Goal: Information Seeking & Learning: Learn about a topic

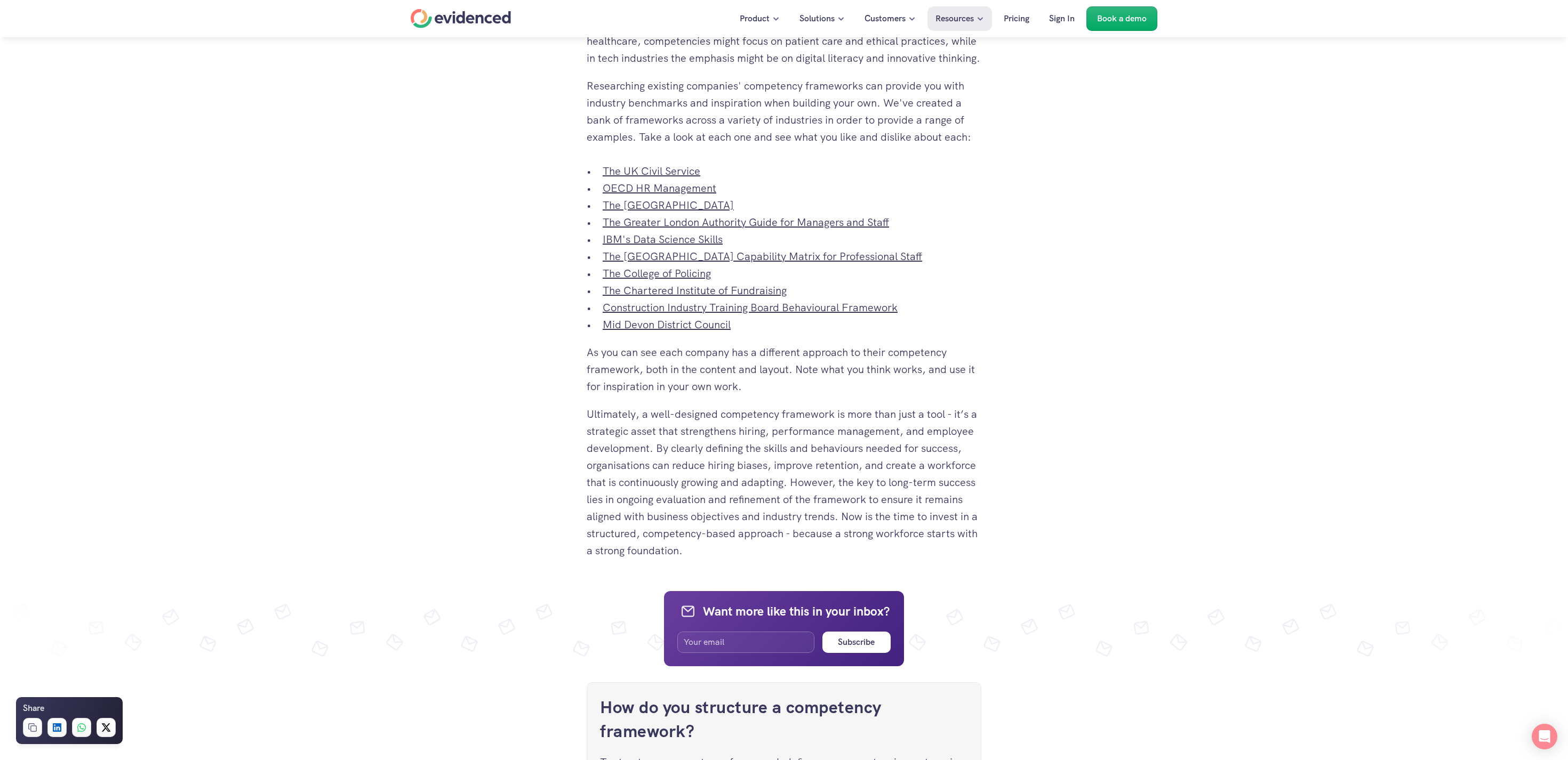
scroll to position [3887, 0]
click at [633, 177] on link "The UK Civil Service" at bounding box center [651, 170] width 98 height 14
click at [653, 194] on link "OECD HR Management" at bounding box center [659, 187] width 113 height 14
click at [661, 211] on link "The University of Surrey" at bounding box center [668, 204] width 131 height 14
click at [669, 228] on link "The Greater London Authority Guide for Managers and Staff" at bounding box center [746, 221] width 286 height 14
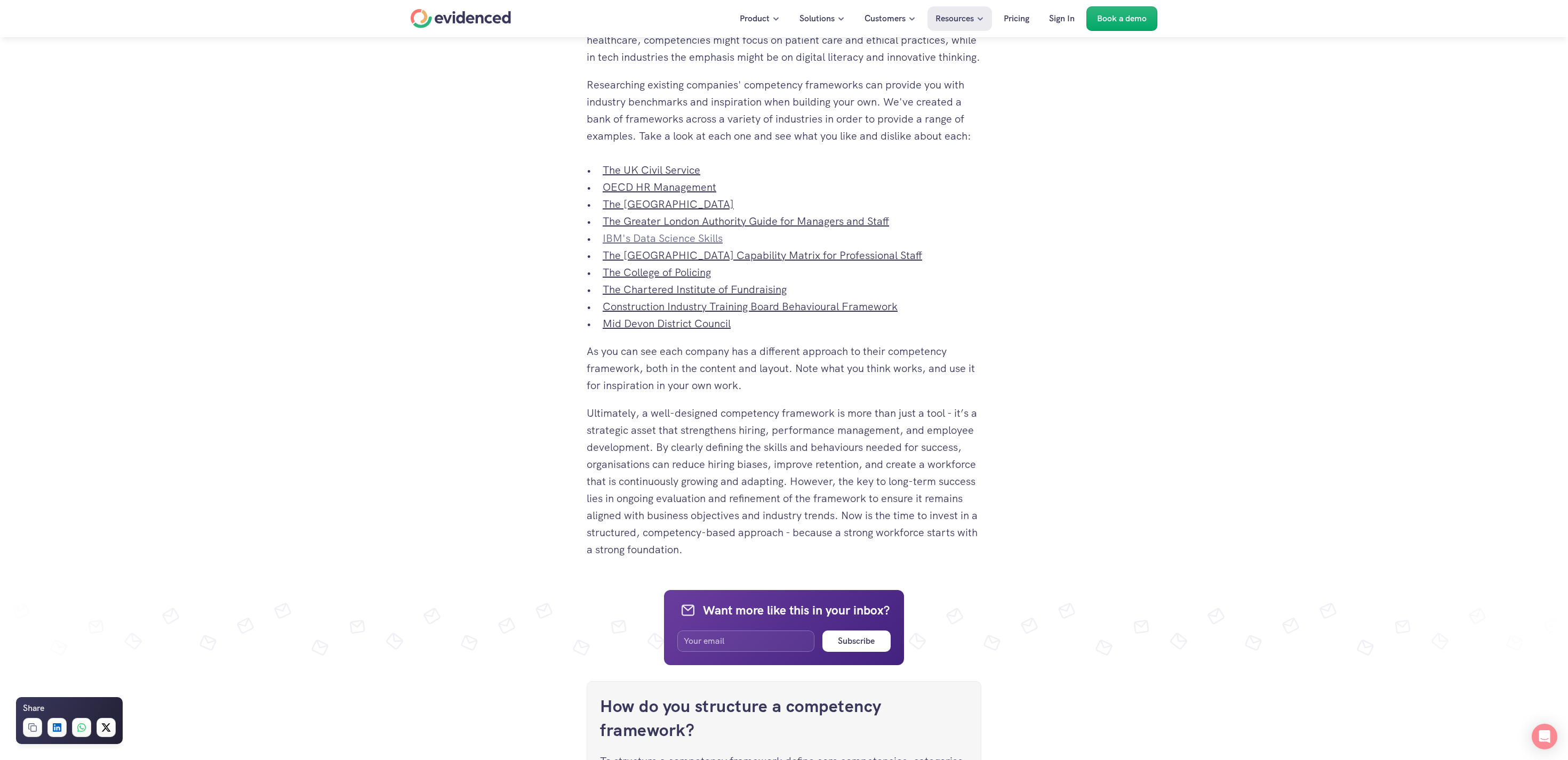
click at [672, 245] on link "IBM's Data Science Skills" at bounding box center [662, 238] width 120 height 14
click at [669, 262] on link "The University of Newcastle Australia Capability Matrix for Professional Staff" at bounding box center [762, 255] width 319 height 14
click at [676, 279] on link "The College of Policing" at bounding box center [656, 272] width 108 height 14
click at [666, 296] on link "The Chartered Institute of Fundraising" at bounding box center [695, 289] width 184 height 14
click at [653, 313] on link "Construction Industry Training Board Behavioural Framework" at bounding box center [750, 306] width 295 height 14
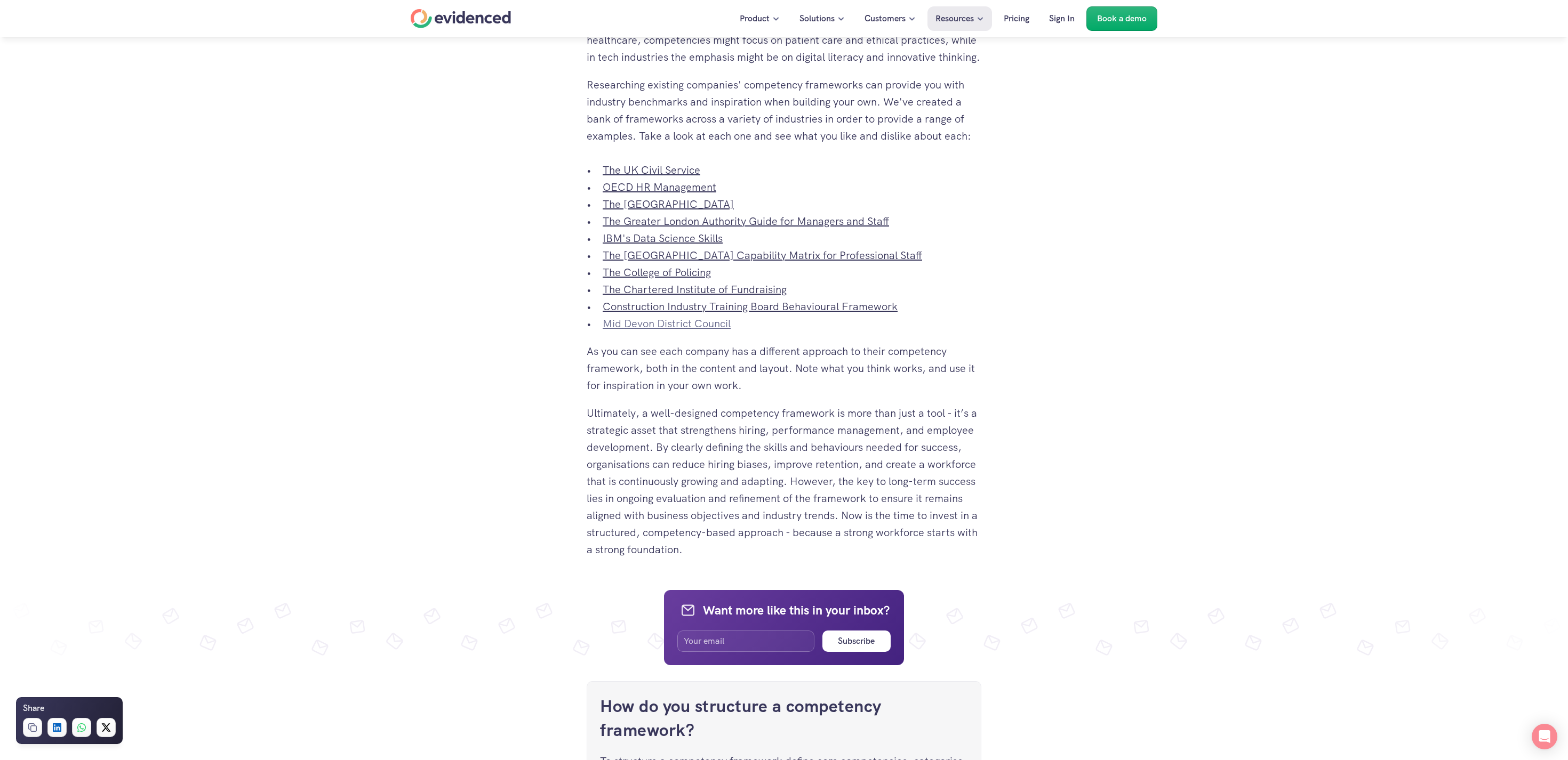
click at [634, 330] on link "Mid Devon District Council" at bounding box center [667, 323] width 128 height 14
click at [856, 465] on p "Ultimately, a well-designed competency framework is more than just a tool - it’…" at bounding box center [784, 481] width 395 height 153
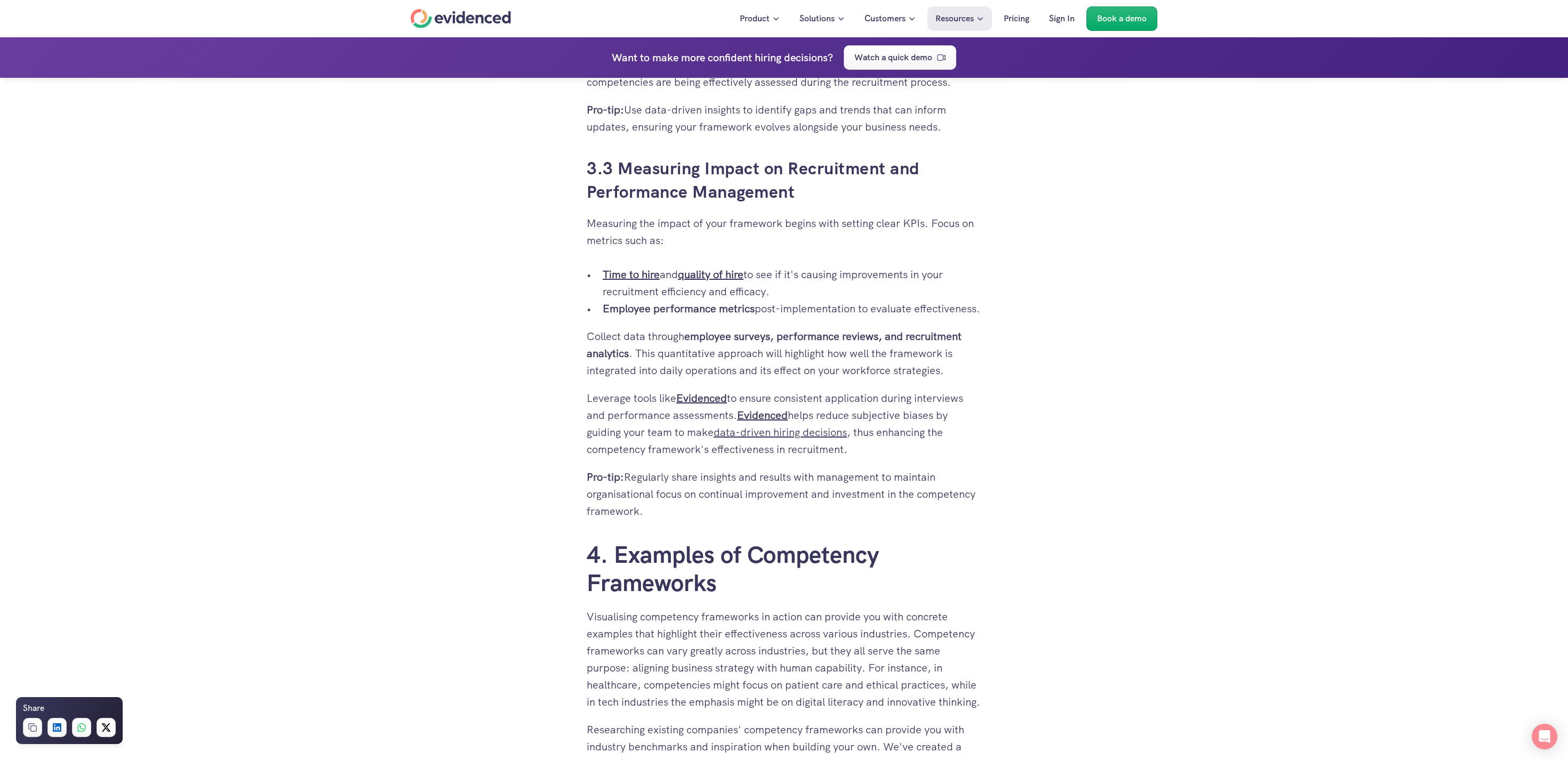
scroll to position [3212, 0]
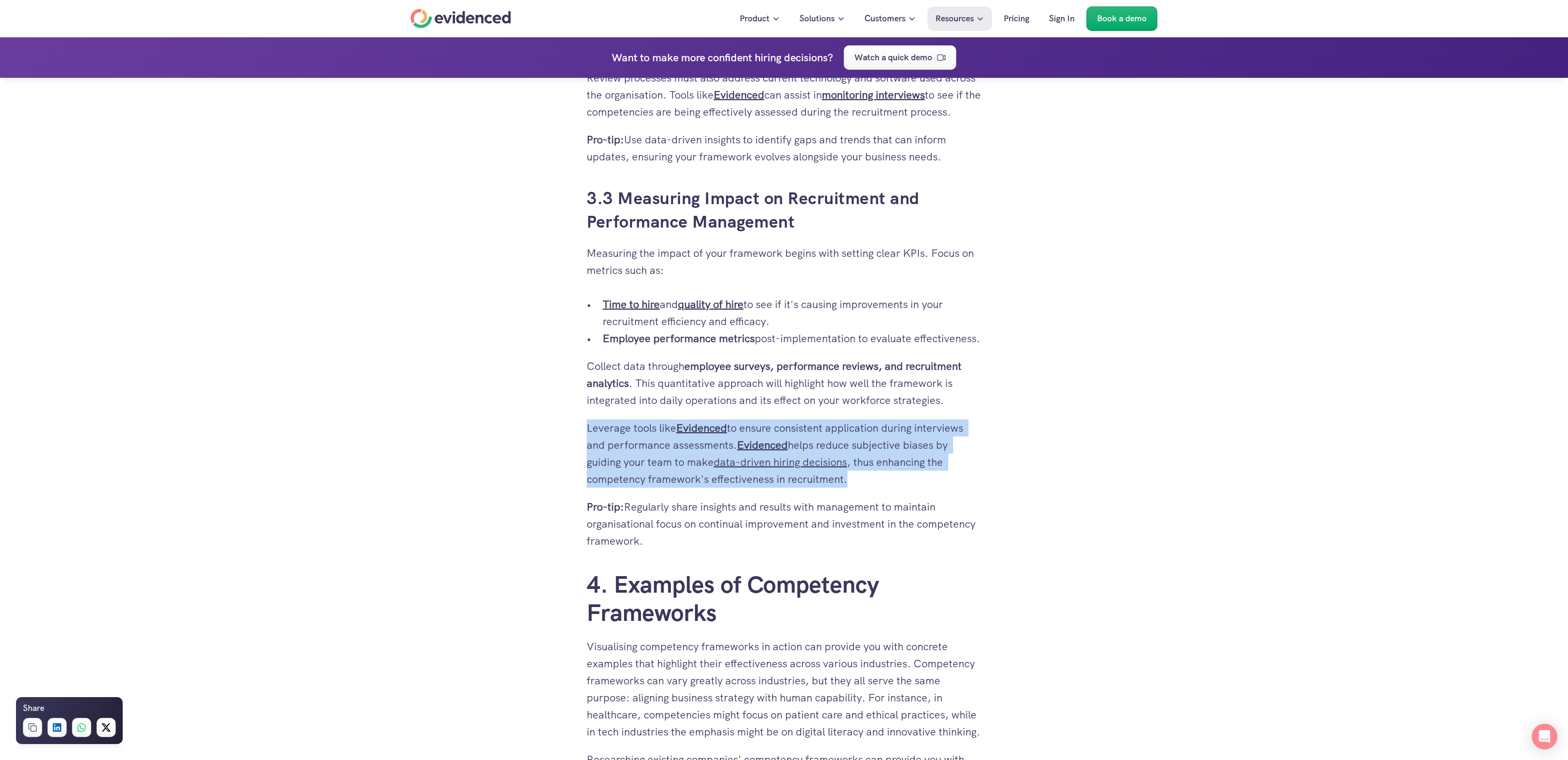
drag, startPoint x: 585, startPoint y: 459, endPoint x: 857, endPoint y: 511, distance: 276.9
copy p "Leverage tools like Evidenced to ensure consistent application during interview…"
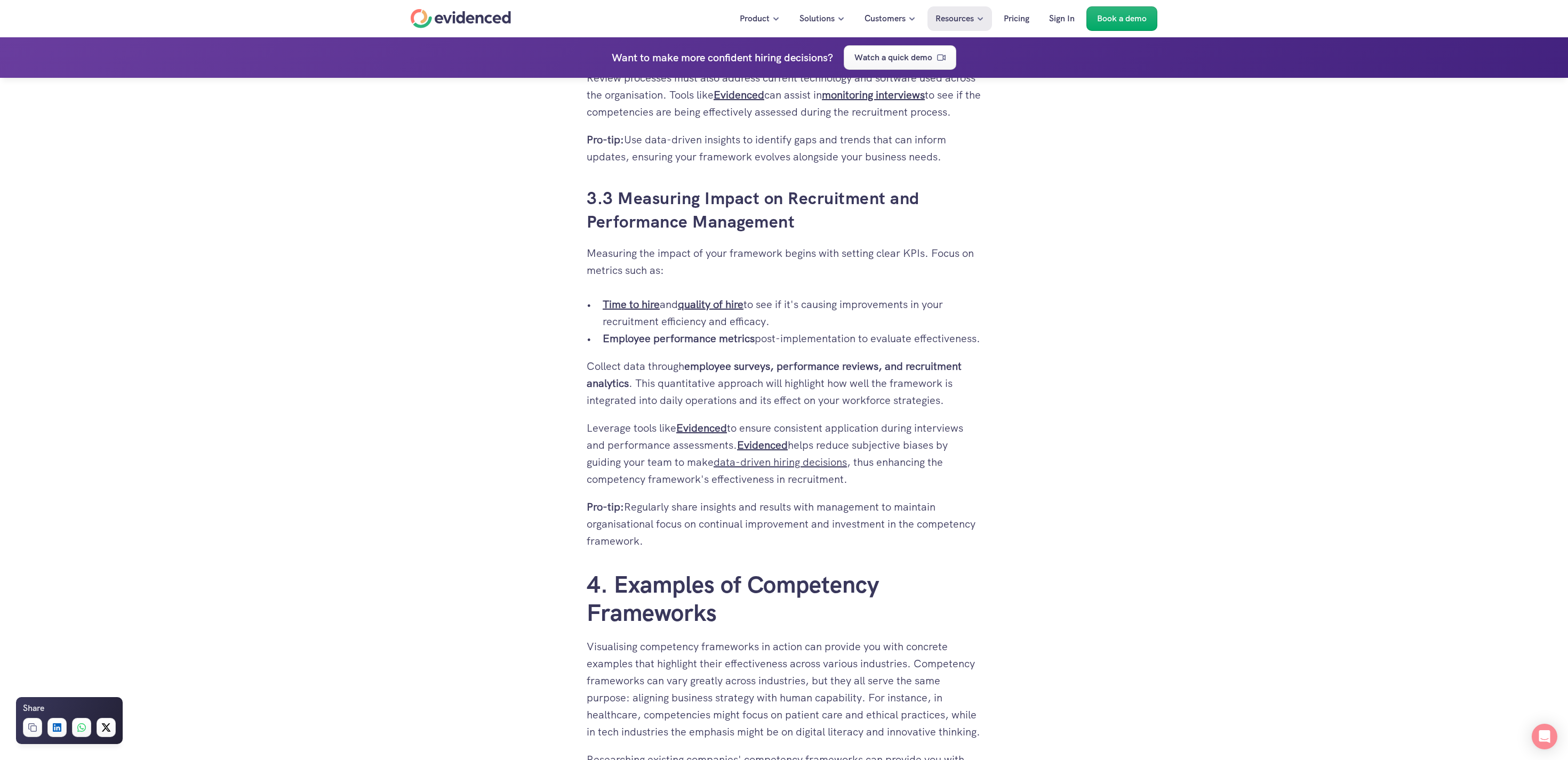
click at [846, 409] on p "Collect data through employee surveys, performance reviews, and recruitment ana…" at bounding box center [784, 383] width 395 height 51
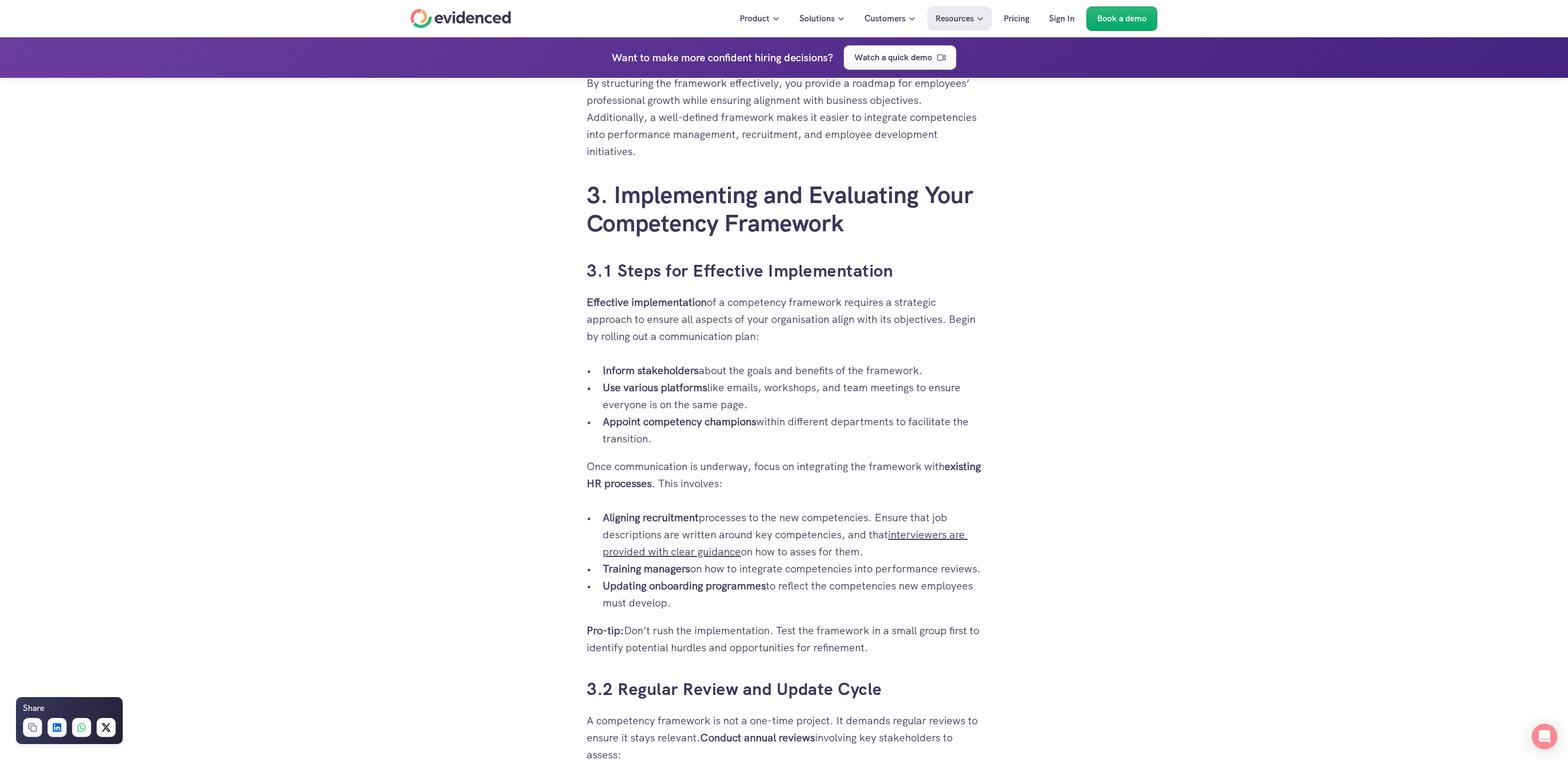
scroll to position [2357, 0]
drag, startPoint x: 587, startPoint y: 286, endPoint x: 806, endPoint y: 328, distance: 223.0
click at [806, 328] on div "Misaligned skill sets, inconsistent performance appraisals, and too much relian…" at bounding box center [784, 145] width 395 height 3884
click at [806, 328] on p "Effective implementation of a competency framework requires a strategic approac…" at bounding box center [784, 322] width 395 height 51
drag, startPoint x: 584, startPoint y: 283, endPoint x: 895, endPoint y: 648, distance: 479.5
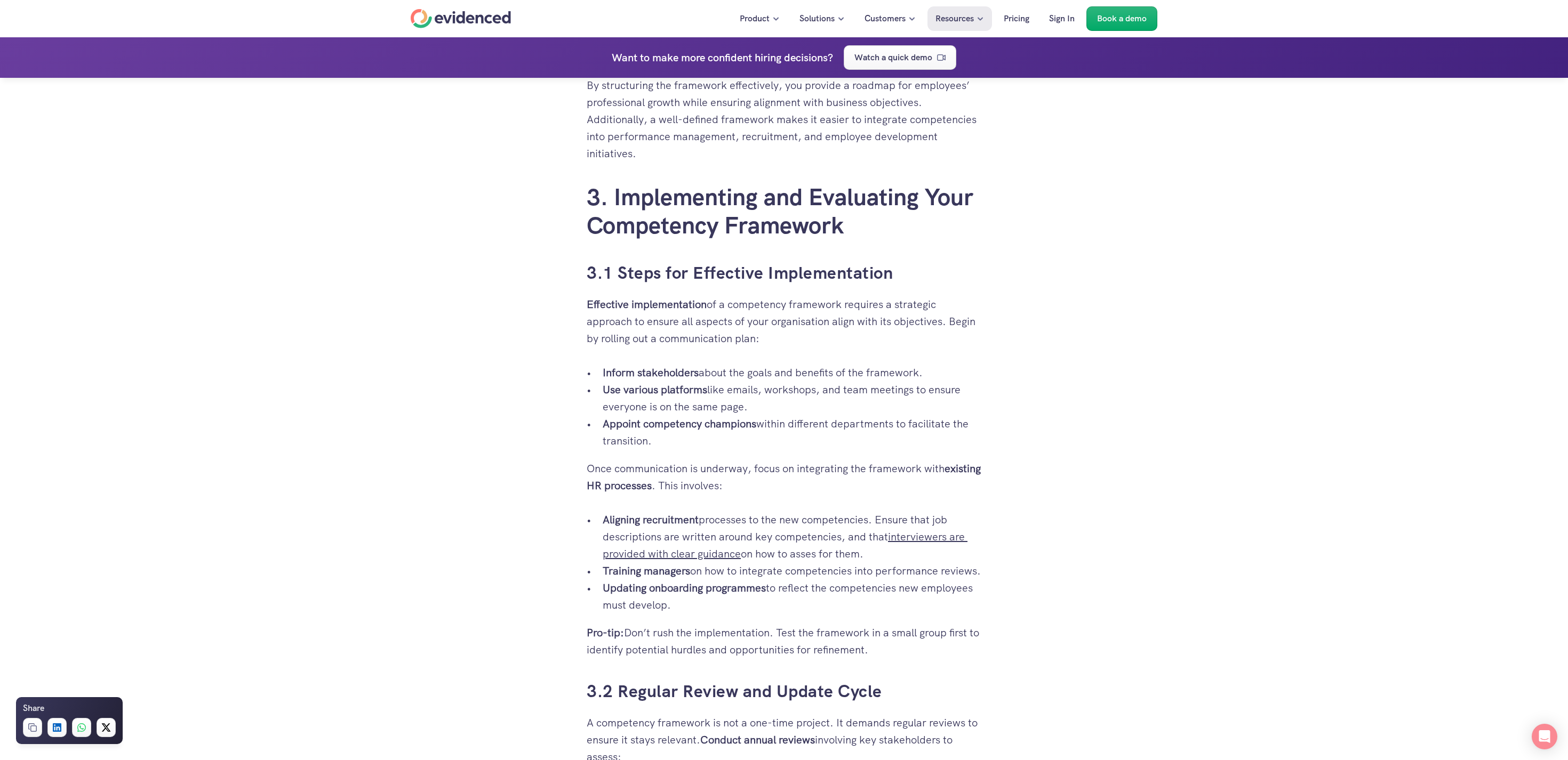
click at [895, 648] on div "Misaligned skill sets, inconsistent performance appraisals, and too much relian…" at bounding box center [784, 19] width 416 height 4135
copy div "Effective implementation of a competency framework requires a strategic approac…"
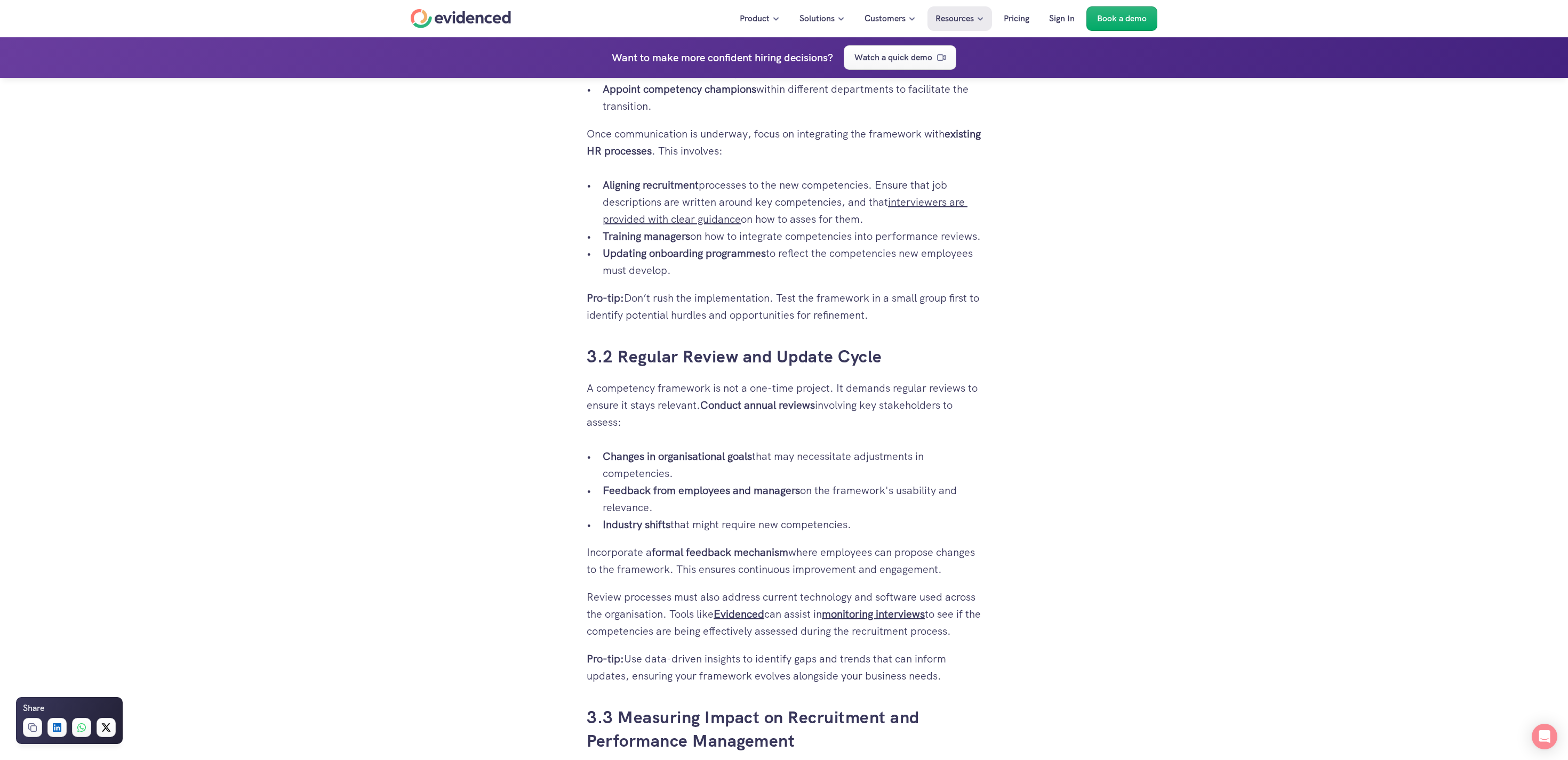
scroll to position [2785, 0]
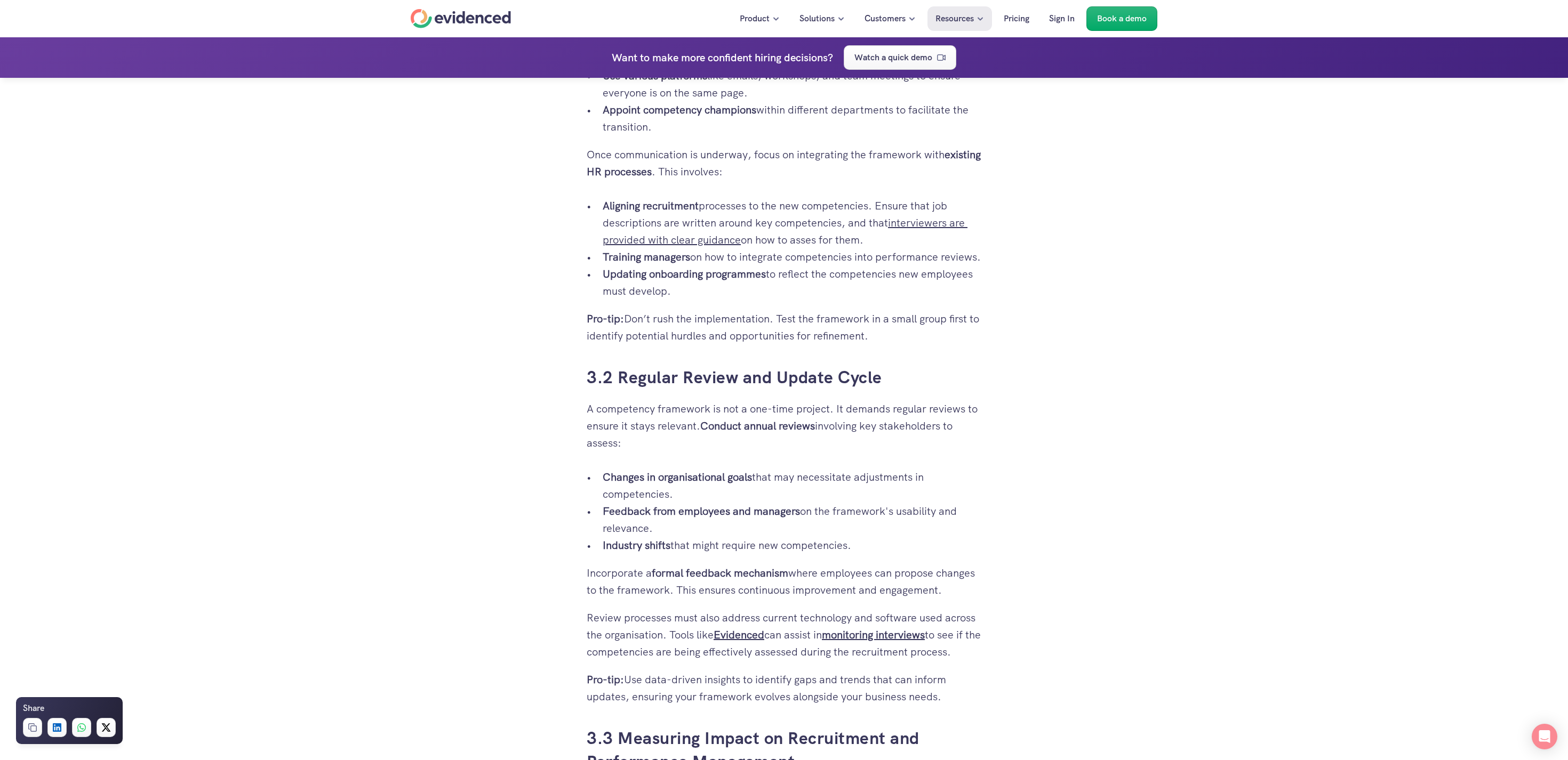
scroll to position [2411, 0]
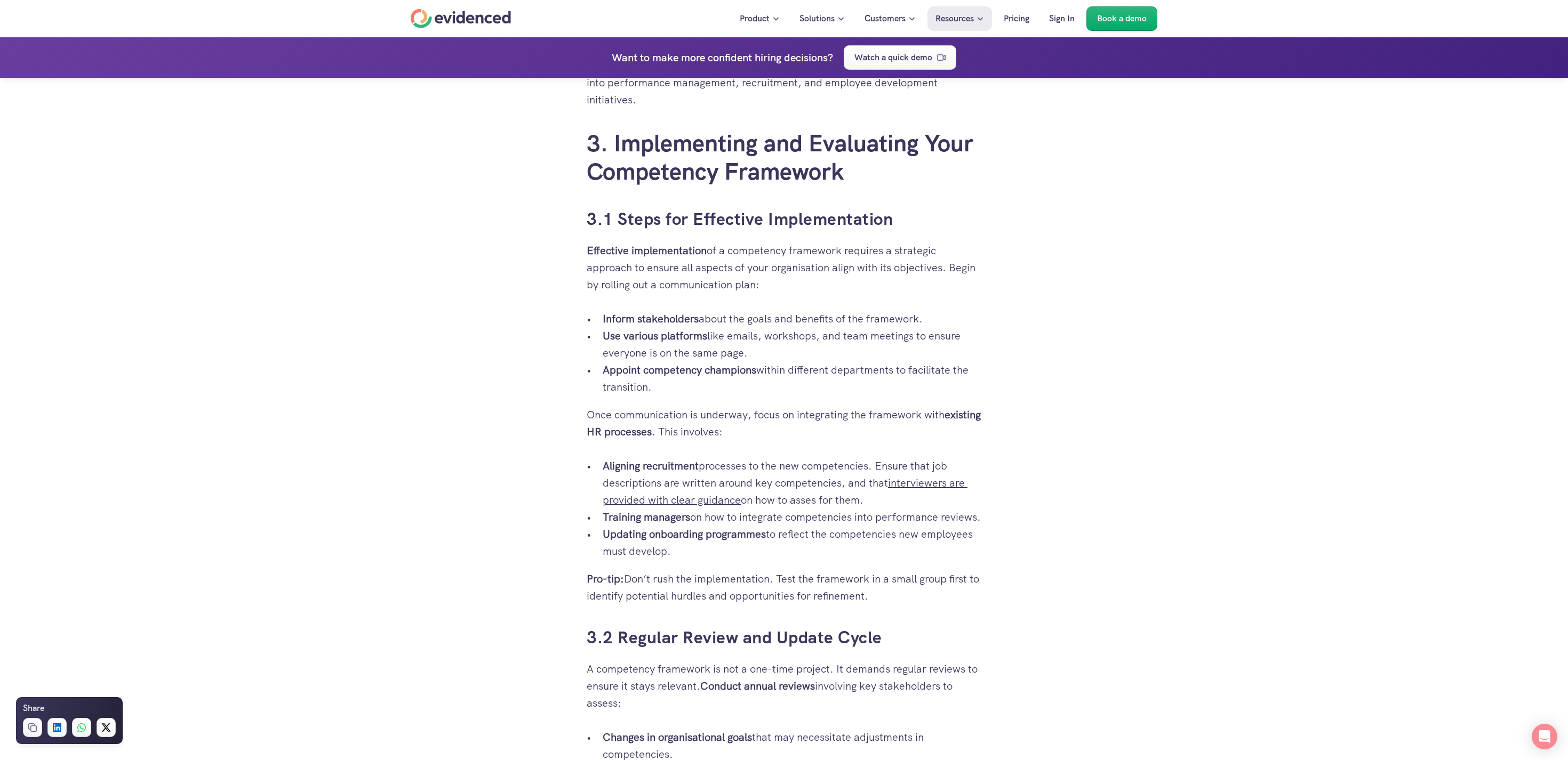
drag, startPoint x: 661, startPoint y: 655, endPoint x: 559, endPoint y: 191, distance: 475.1
click at [564, 186] on div "Misaligned skill sets, inconsistent performance appraisals, and too much relian…" at bounding box center [784, 272] width 1568 height 4750
copy div "3.1 Steps for Effective Implementation Effective implementation of a competency…"
click at [891, 417] on p "Once communication is underway, focus on integrating the framework with existin…" at bounding box center [784, 423] width 395 height 34
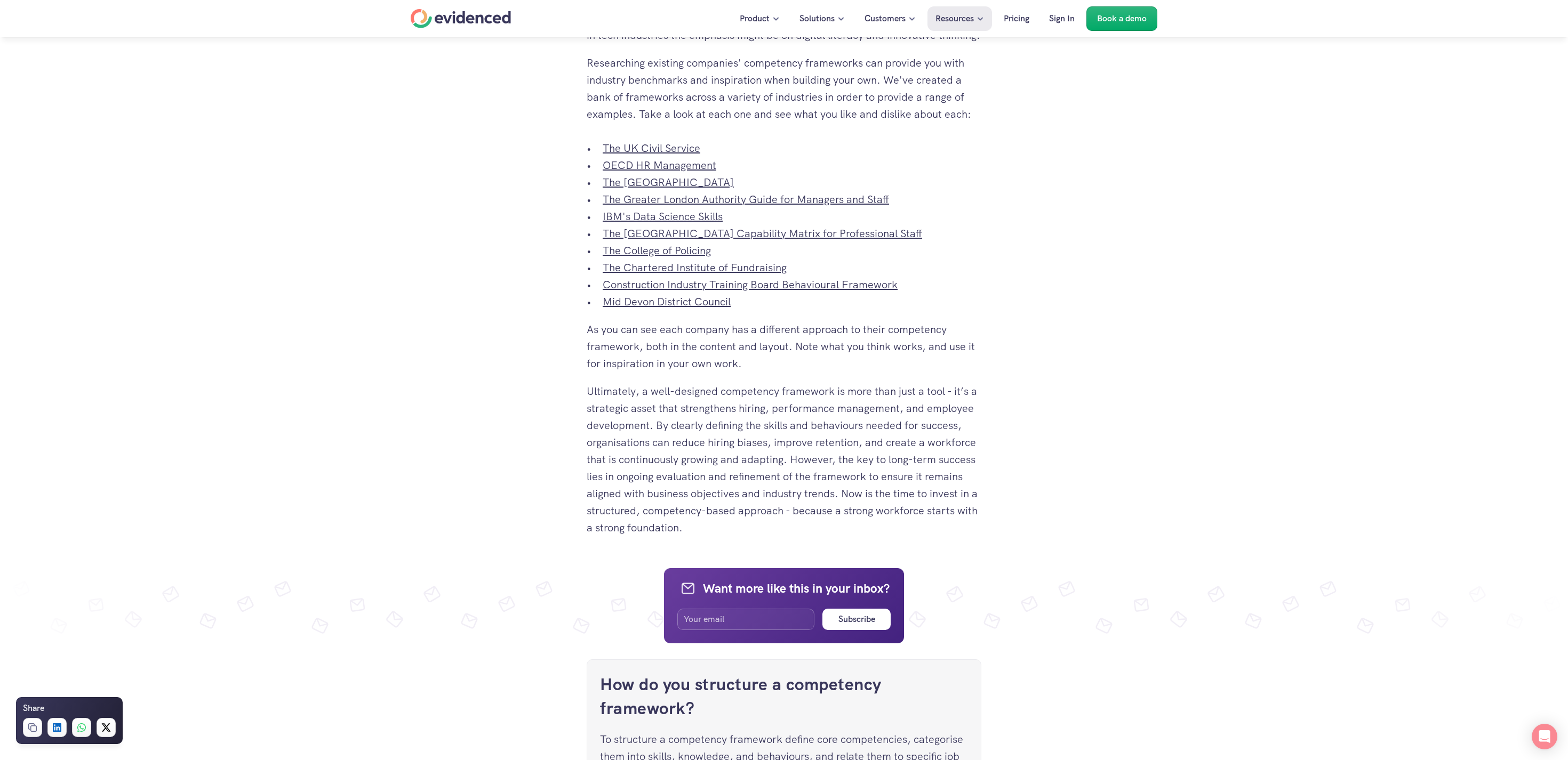
scroll to position [3860, 0]
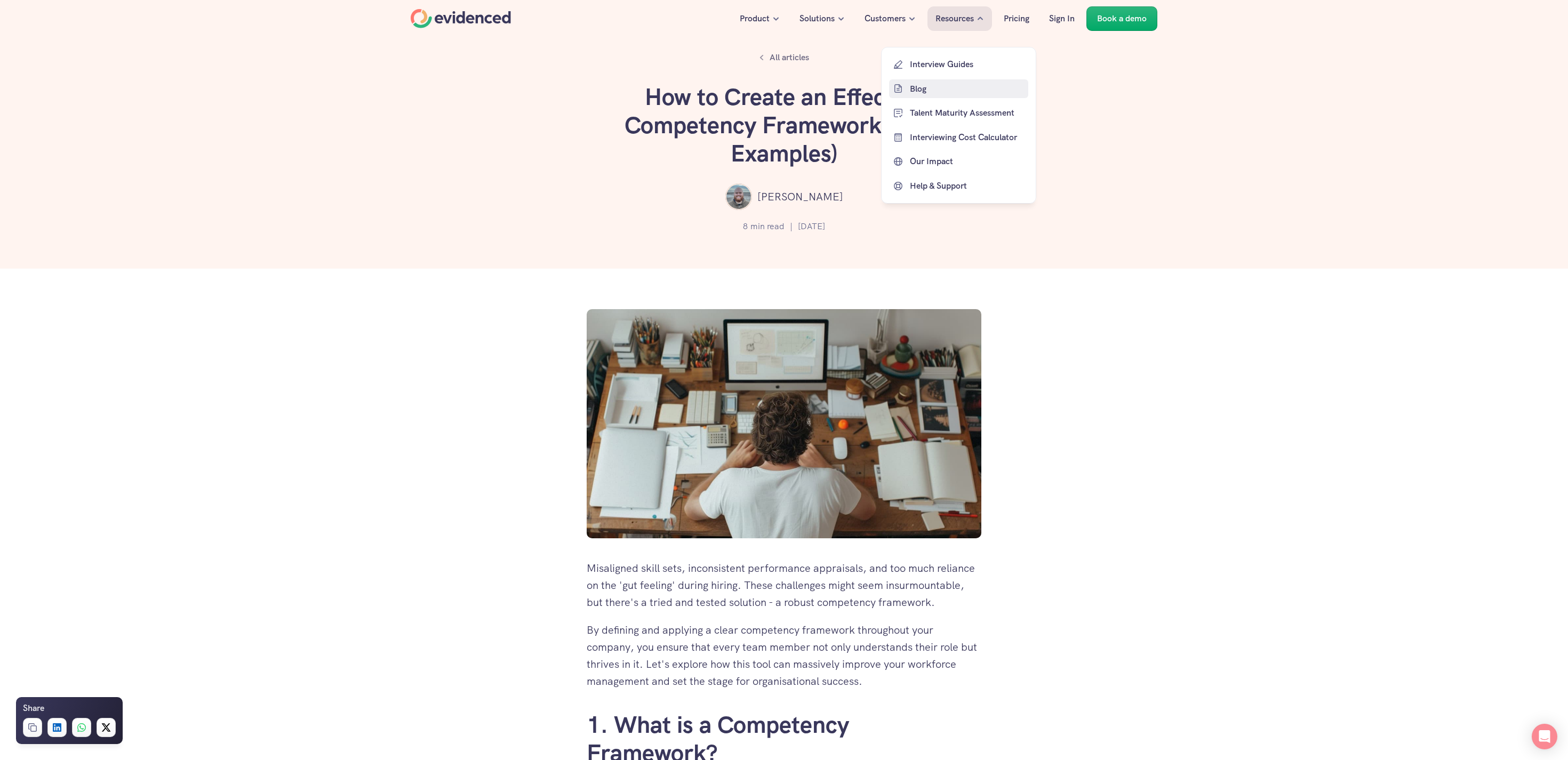
click at [930, 89] on p "Blog" at bounding box center [968, 89] width 116 height 14
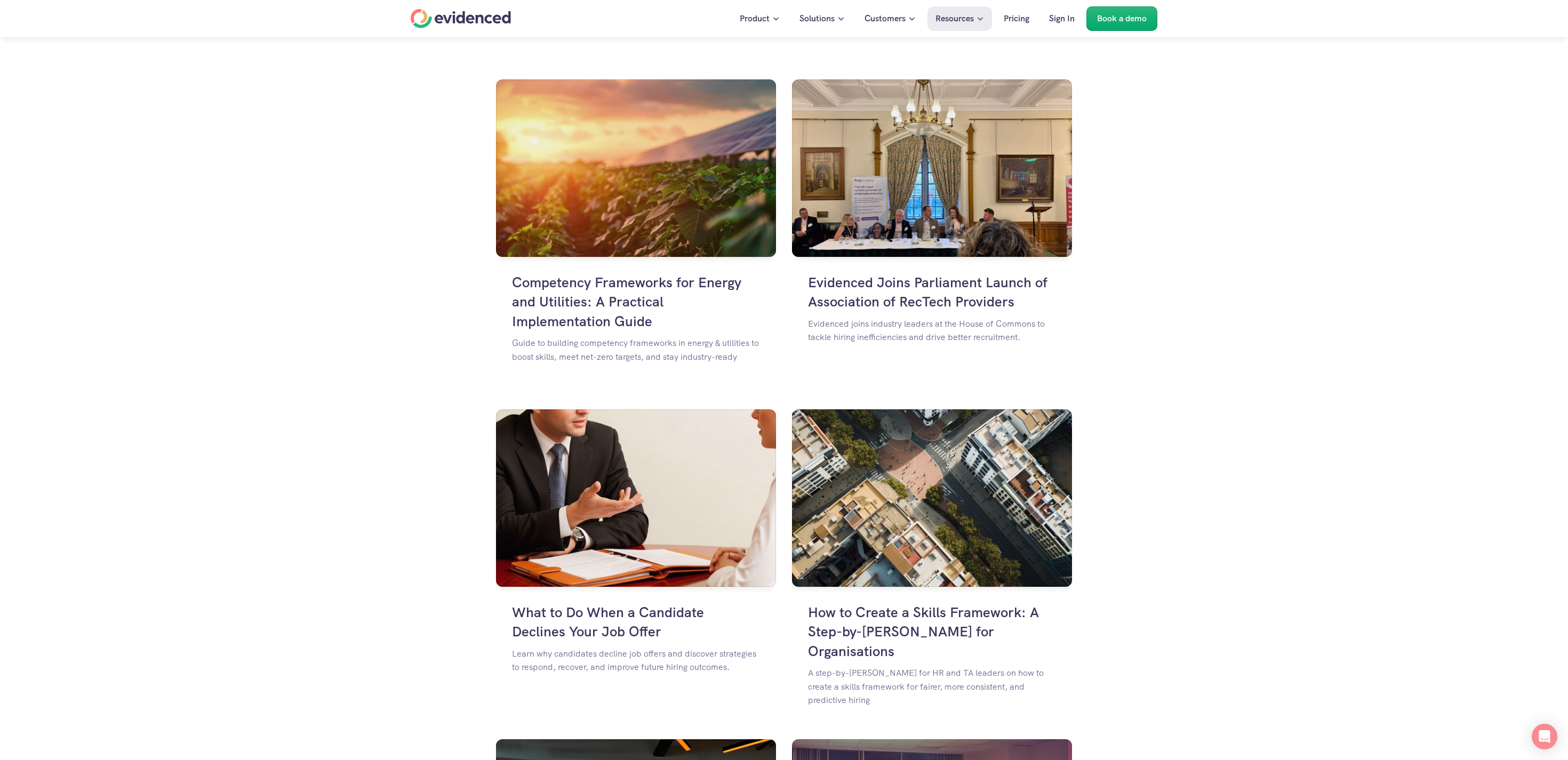
scroll to position [662, 0]
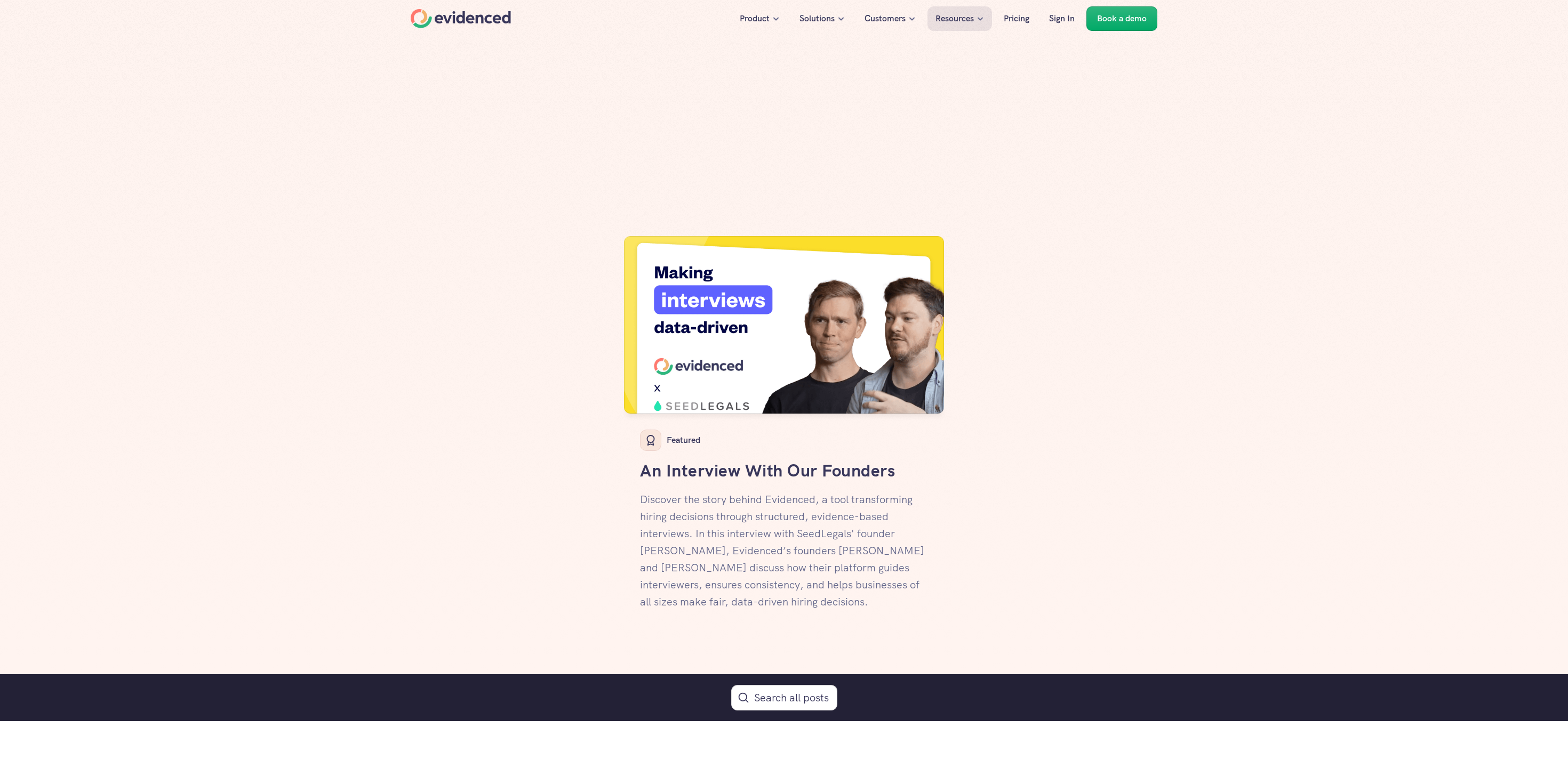
scroll to position [662, 0]
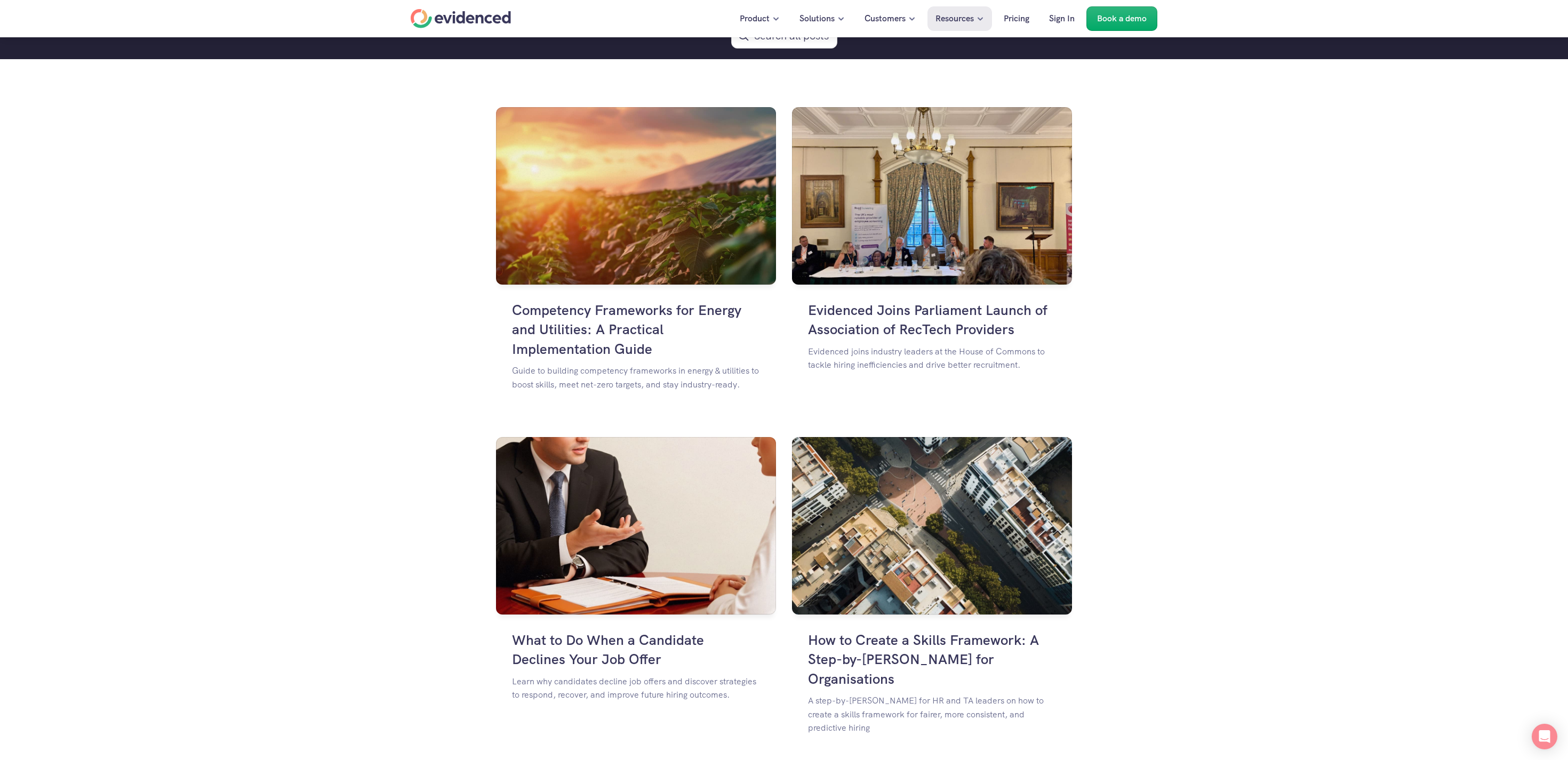
click at [659, 220] on img at bounding box center [636, 196] width 280 height 178
